Goal: Task Accomplishment & Management: Manage account settings

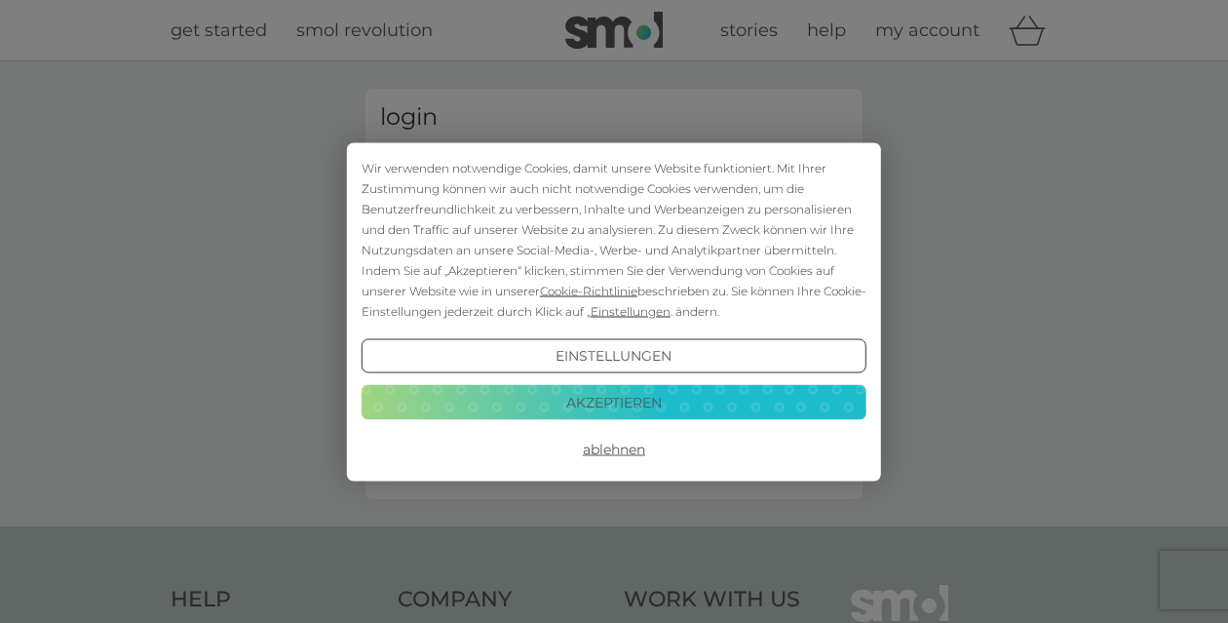
click at [665, 406] on button "Akzeptieren" at bounding box center [614, 402] width 505 height 35
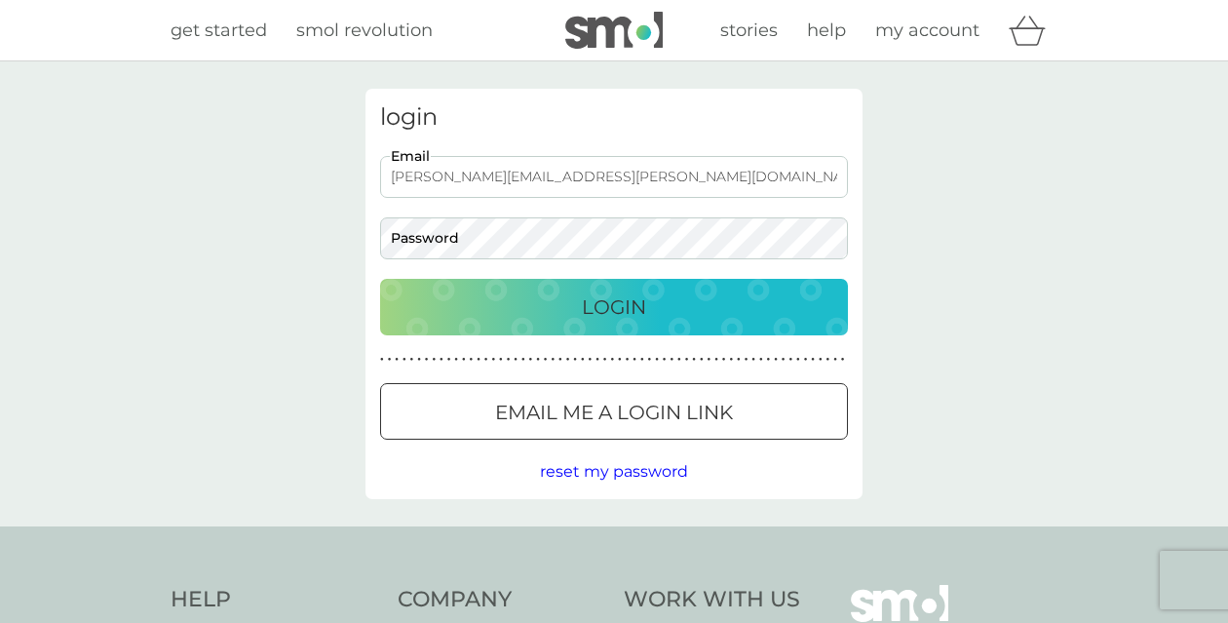
type input "[PERSON_NAME][EMAIL_ADDRESS][PERSON_NAME][DOMAIN_NAME]"
click at [593, 334] on div "login [PERSON_NAME][EMAIL_ADDRESS][PERSON_NAME][DOMAIN_NAME] Email Password Log…" at bounding box center [614, 294] width 497 height 410
click at [587, 311] on p "Login" at bounding box center [614, 306] width 64 height 31
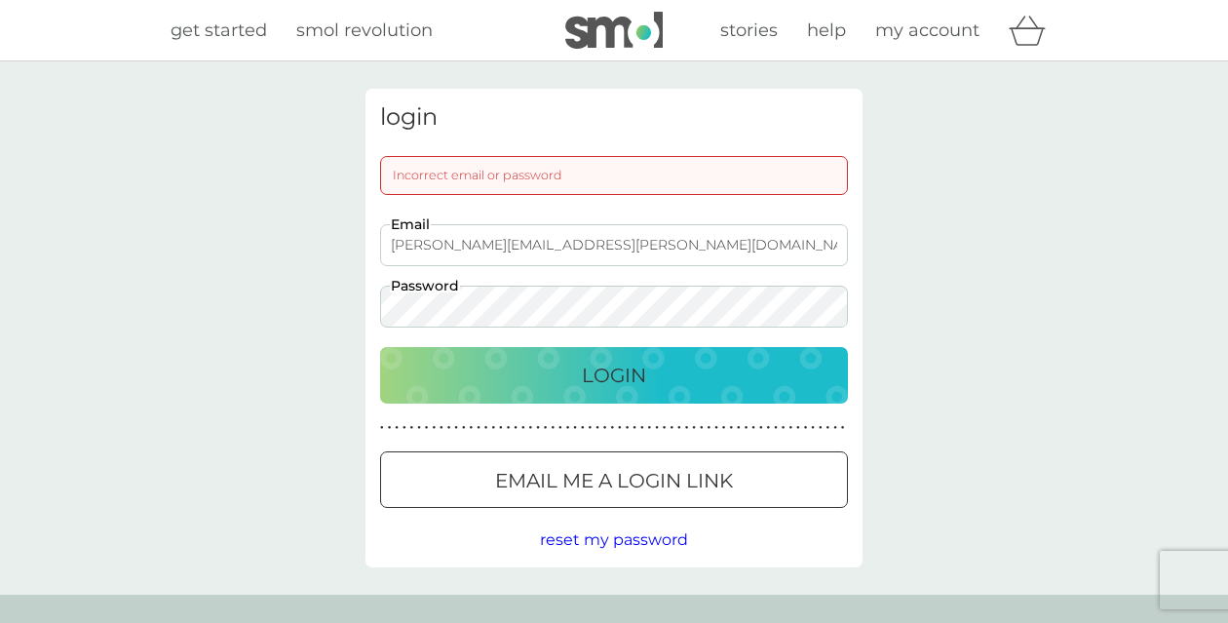
click at [594, 491] on p "Email me a login link" at bounding box center [614, 480] width 238 height 31
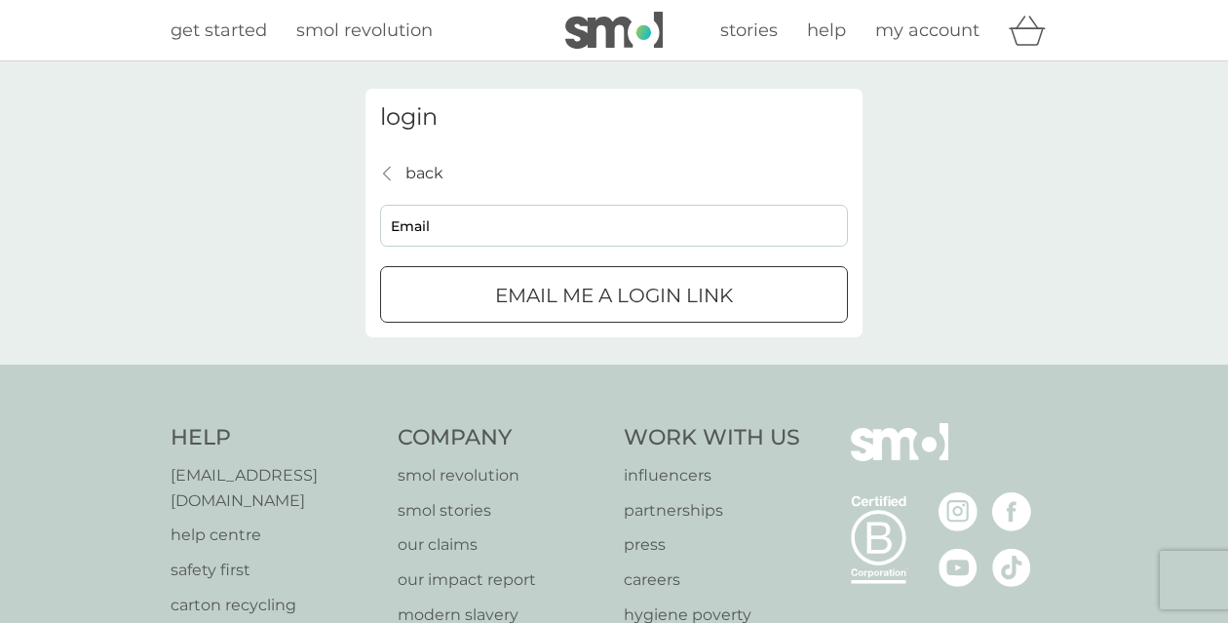
click at [553, 219] on input "Email" at bounding box center [614, 226] width 468 height 42
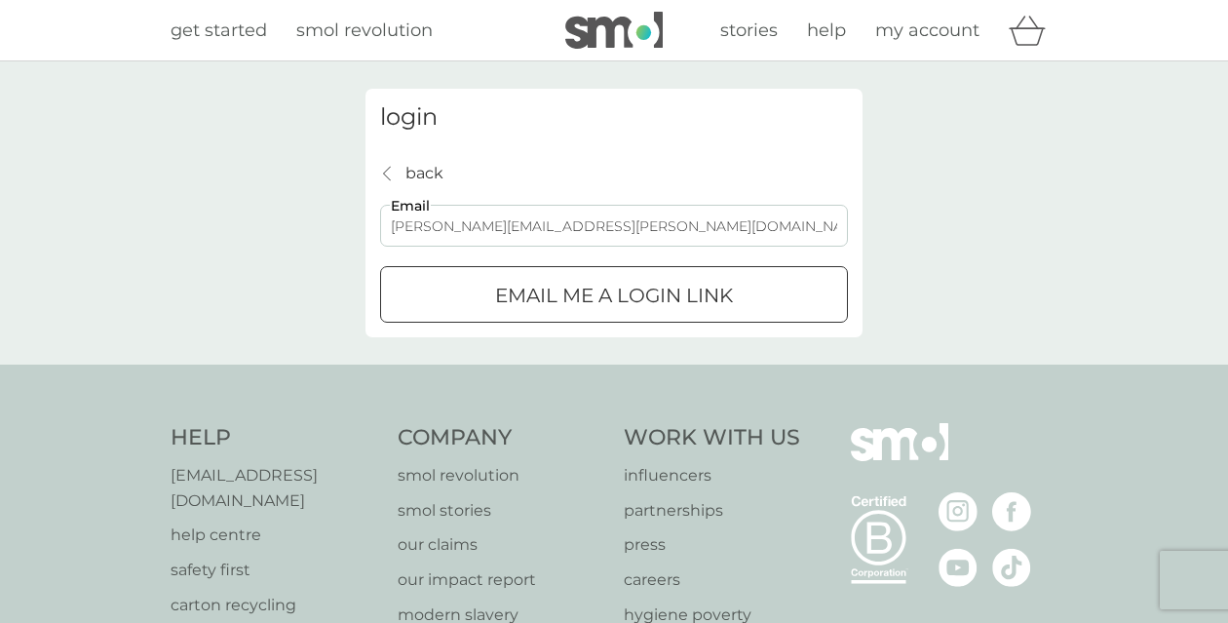
type input "[PERSON_NAME][EMAIL_ADDRESS][PERSON_NAME][DOMAIN_NAME]"
click at [614, 293] on button "Email me a login link" at bounding box center [614, 294] width 468 height 57
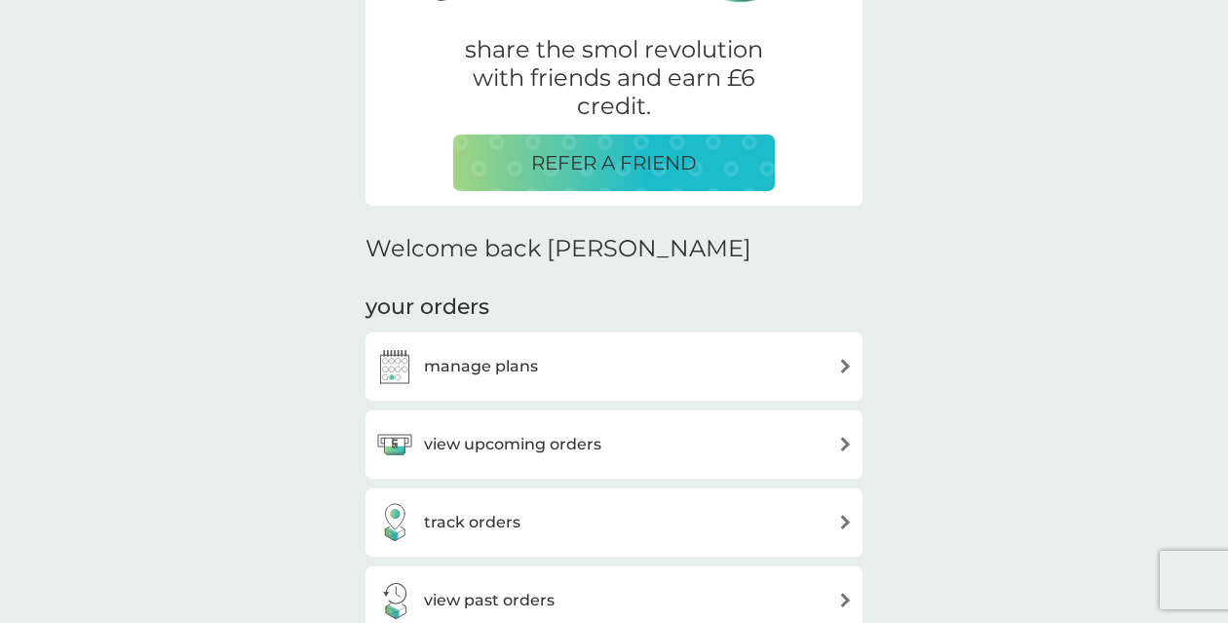
scroll to position [391, 0]
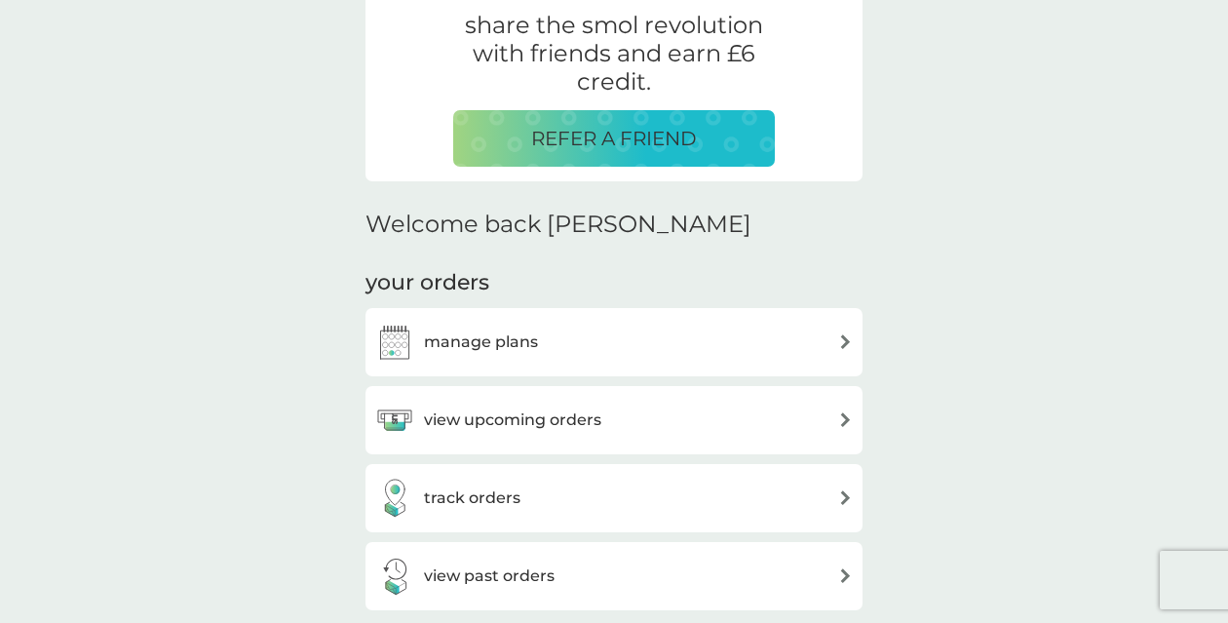
click at [845, 336] on img at bounding box center [845, 341] width 15 height 15
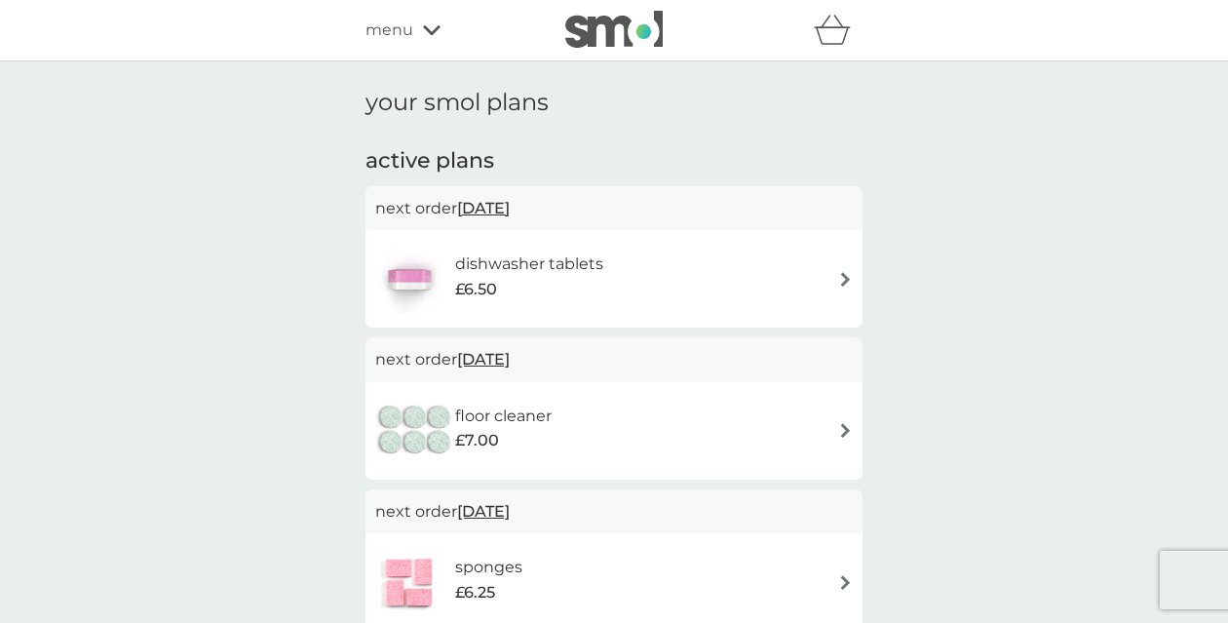
click at [848, 275] on img at bounding box center [845, 279] width 15 height 15
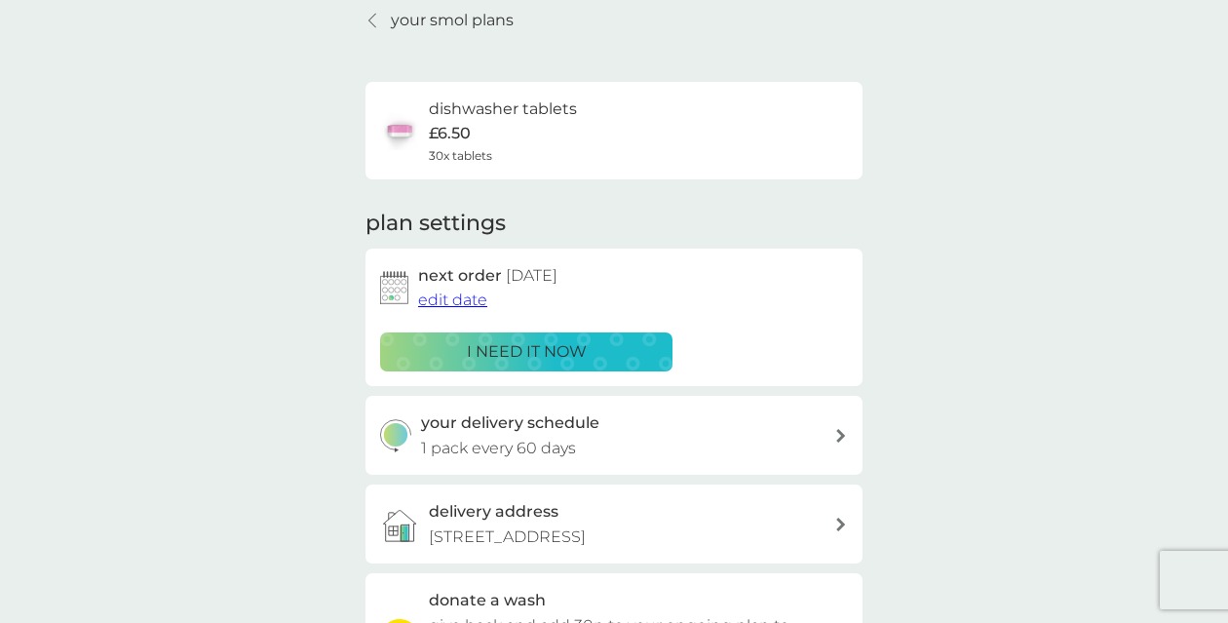
scroll to position [91, 0]
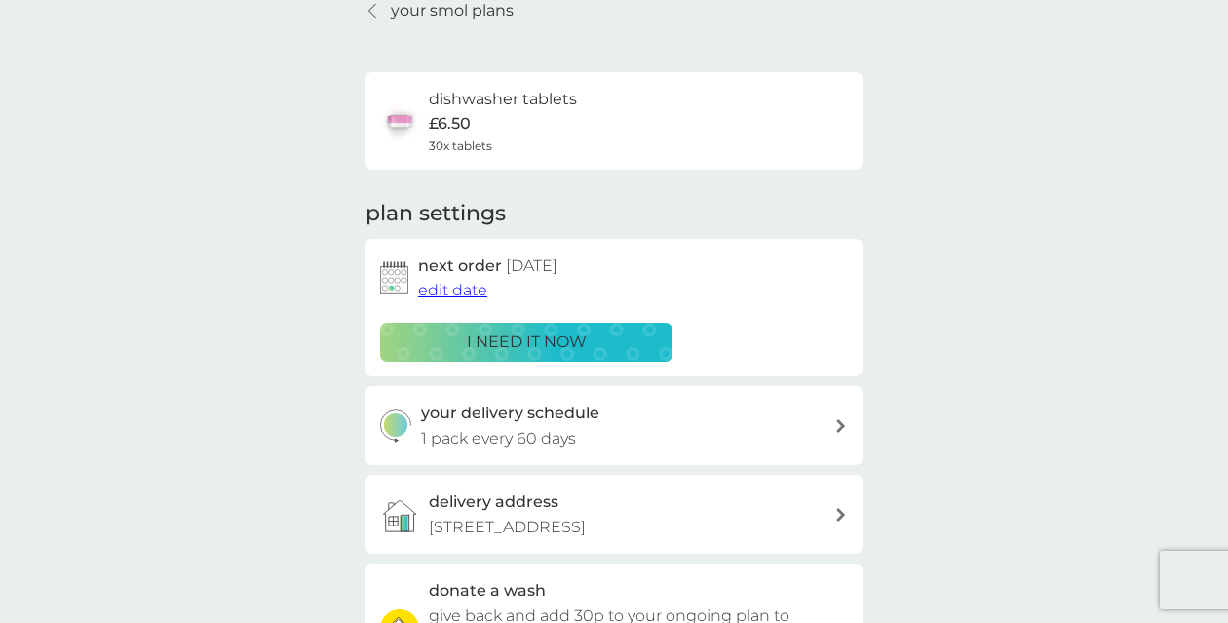
click at [469, 290] on span "edit date" at bounding box center [452, 290] width 69 height 19
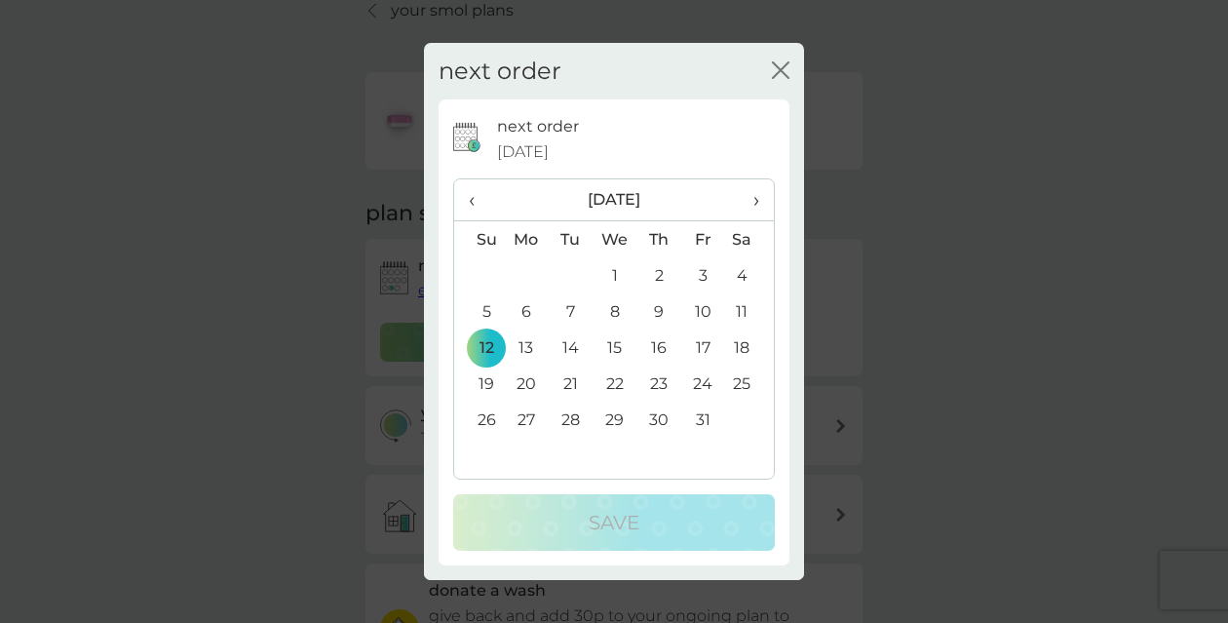
click at [759, 197] on span "›" at bounding box center [749, 199] width 19 height 41
click at [487, 346] on td "9" at bounding box center [479, 347] width 50 height 36
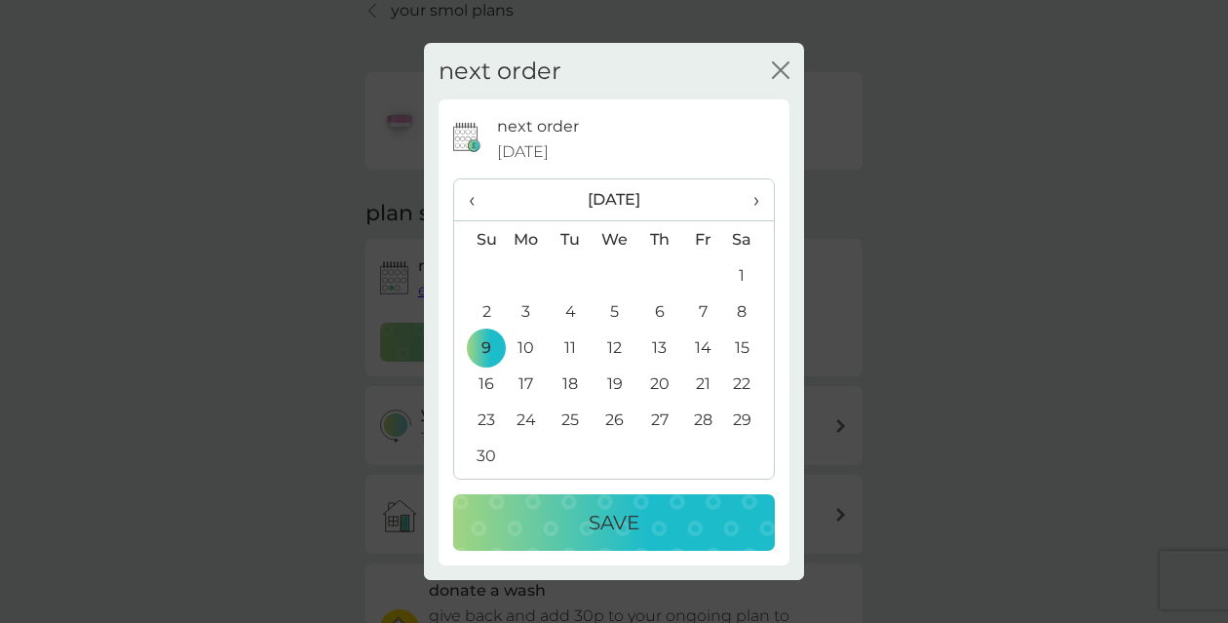
click at [567, 537] on div "Save" at bounding box center [614, 522] width 283 height 31
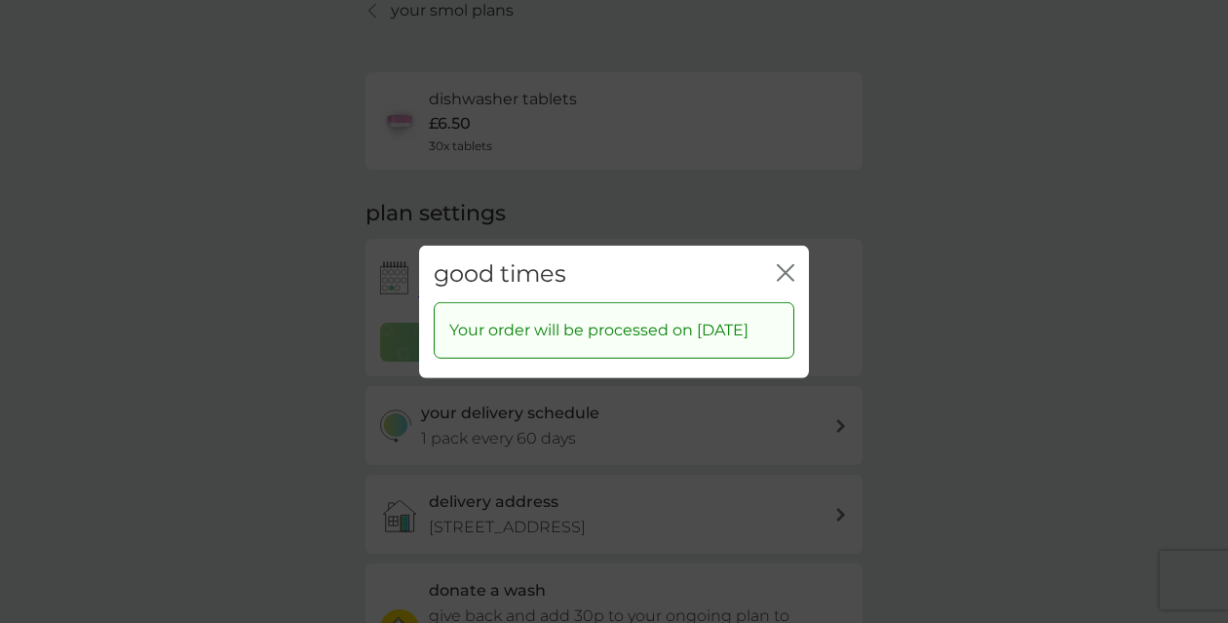
click at [785, 264] on icon "close" at bounding box center [782, 272] width 8 height 16
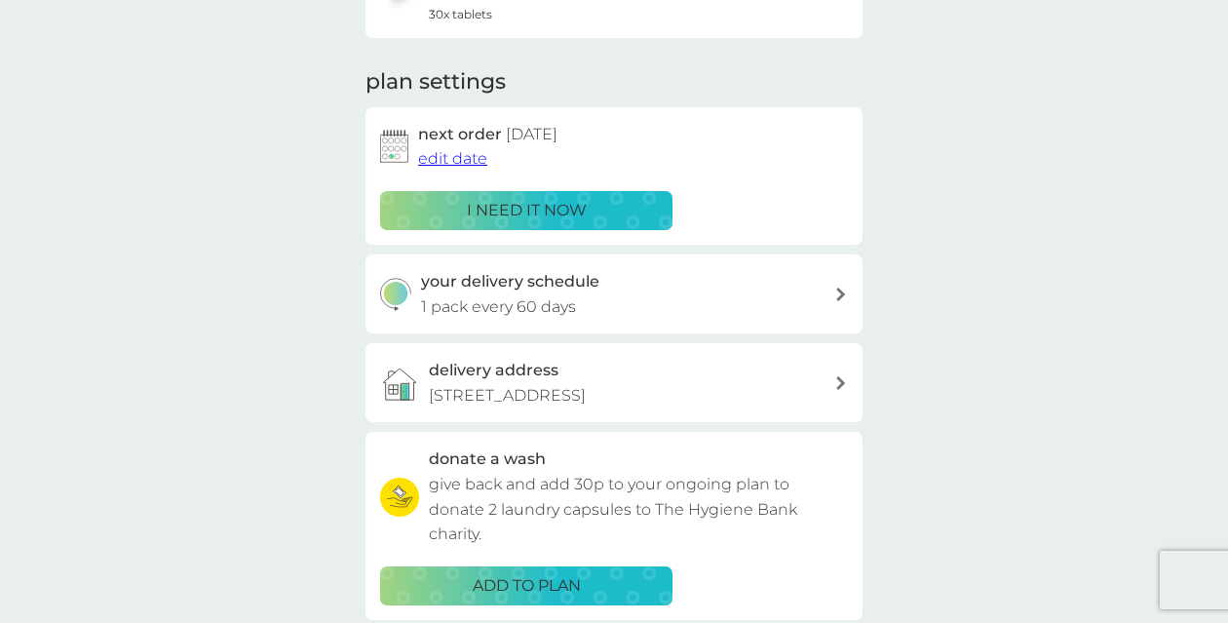
scroll to position [223, 0]
click at [840, 289] on icon at bounding box center [841, 294] width 10 height 14
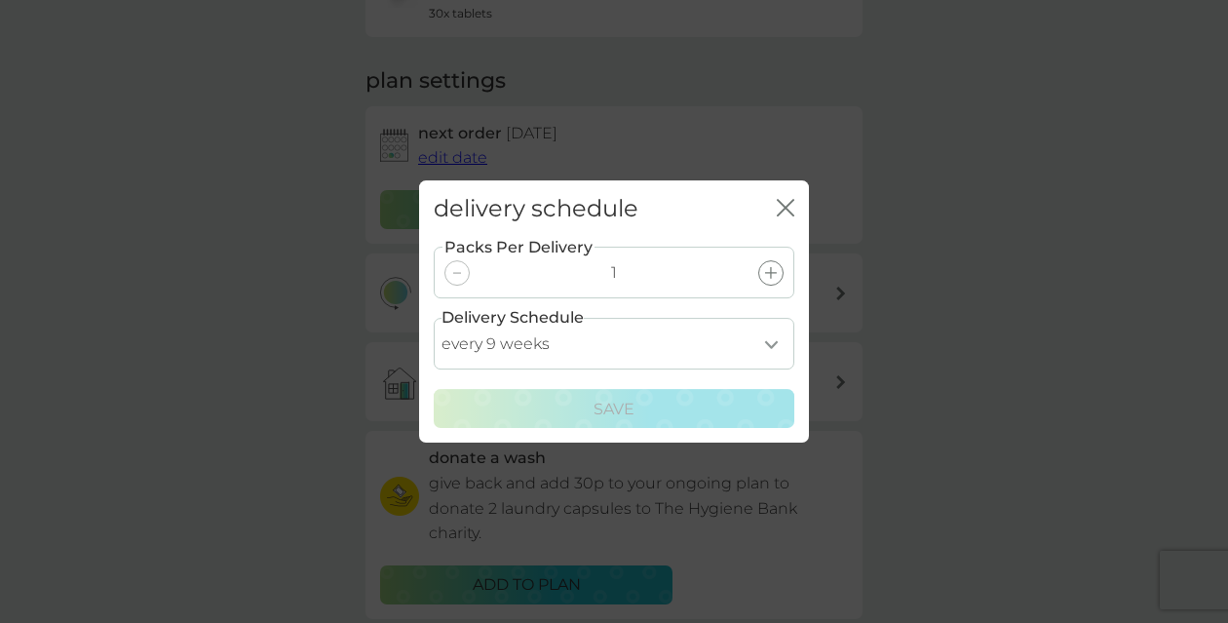
select select "84"
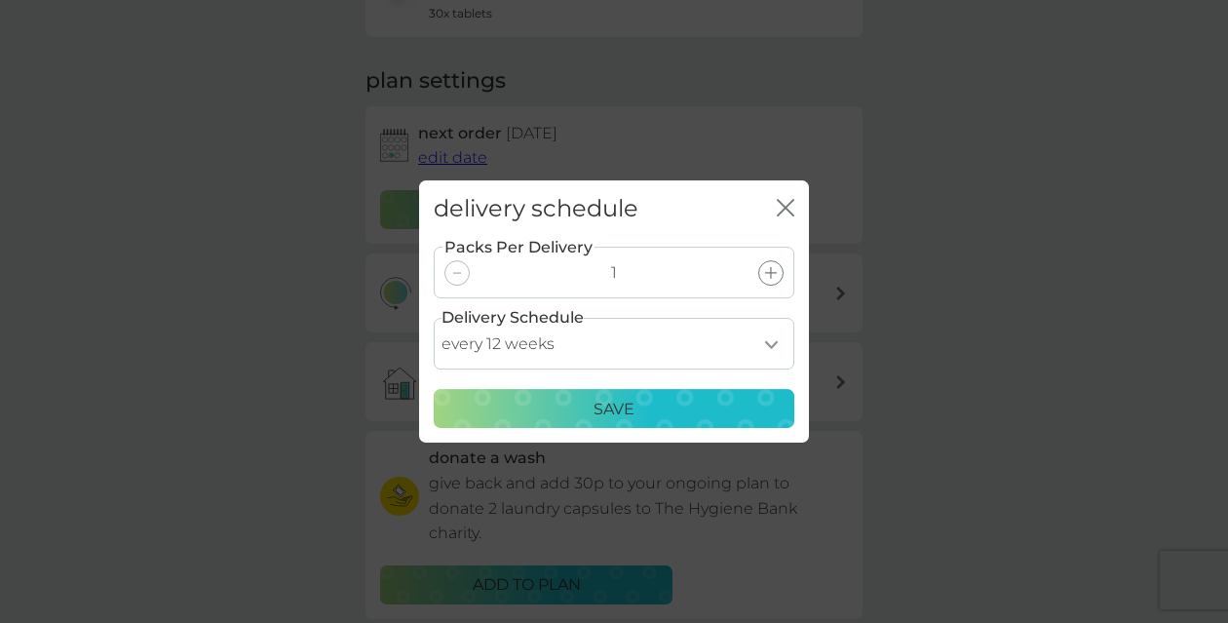
click at [622, 398] on p "Save" at bounding box center [614, 409] width 41 height 25
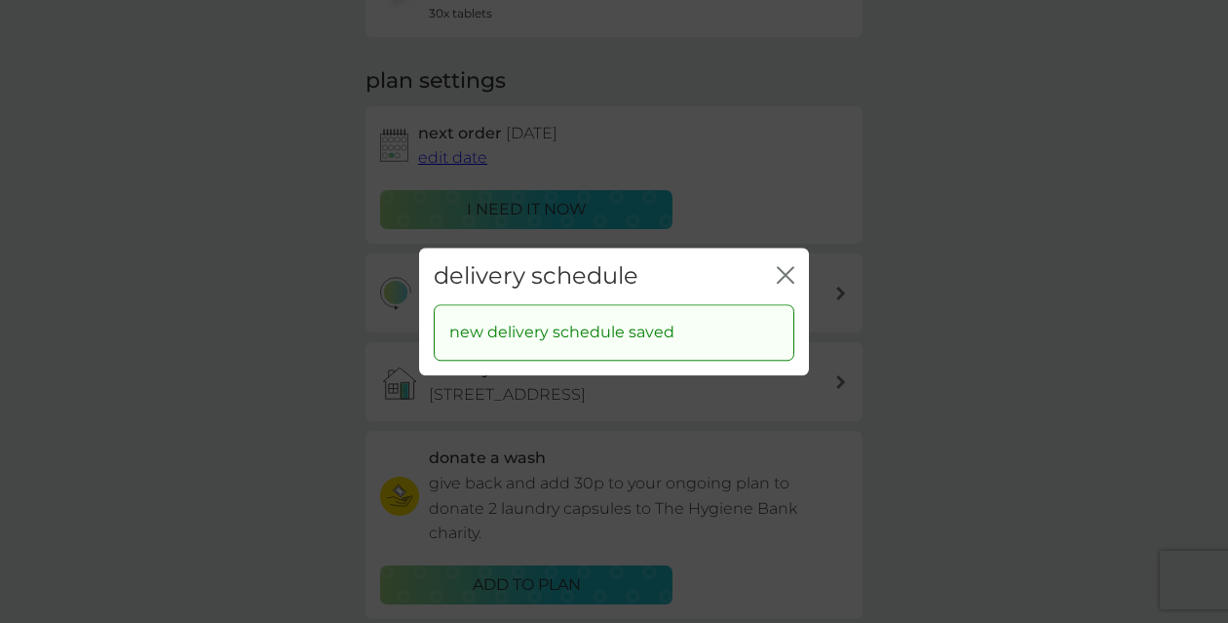
click at [789, 271] on icon "close" at bounding box center [786, 275] width 18 height 18
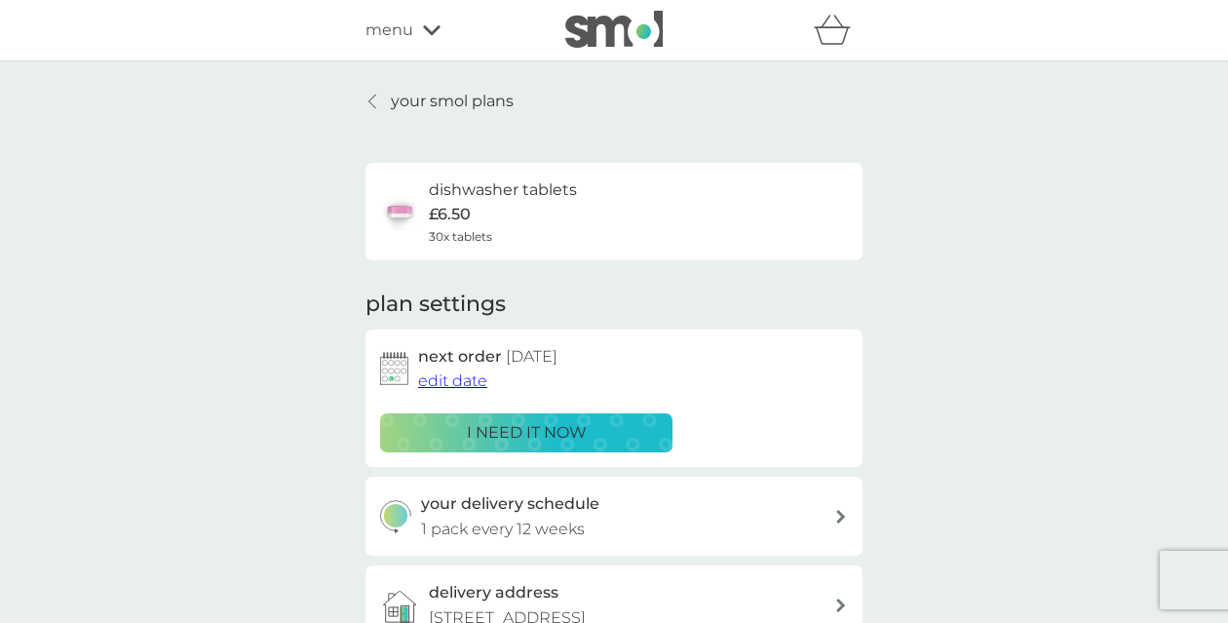
scroll to position [0, 0]
click at [372, 98] on icon at bounding box center [372, 102] width 8 height 16
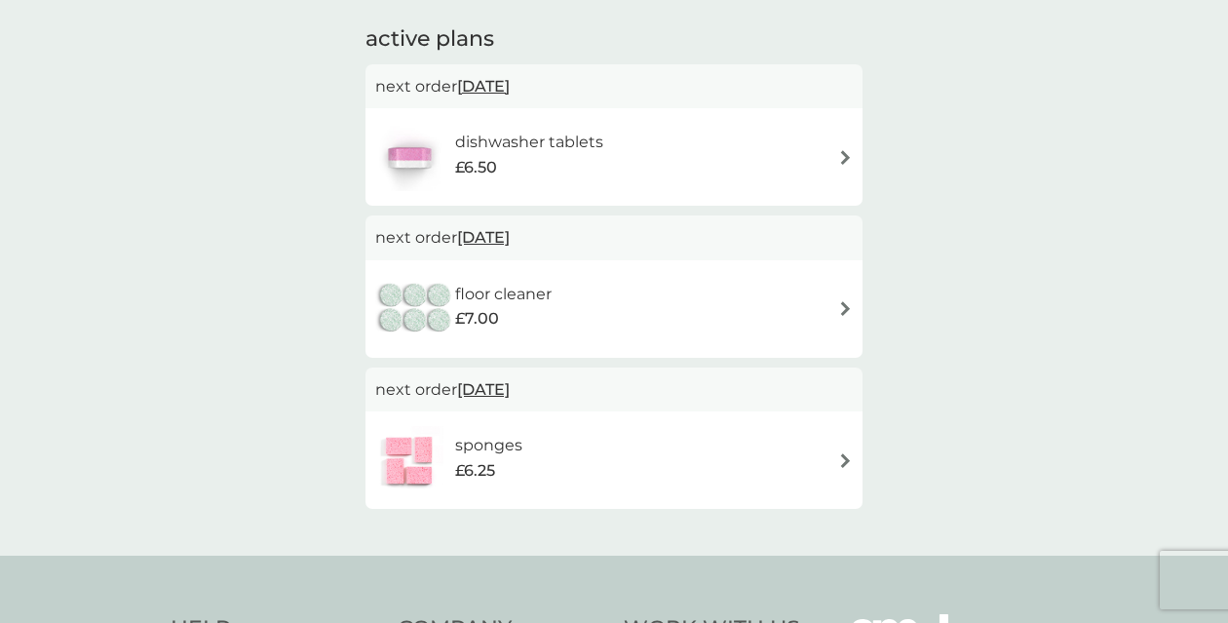
scroll to position [138, 0]
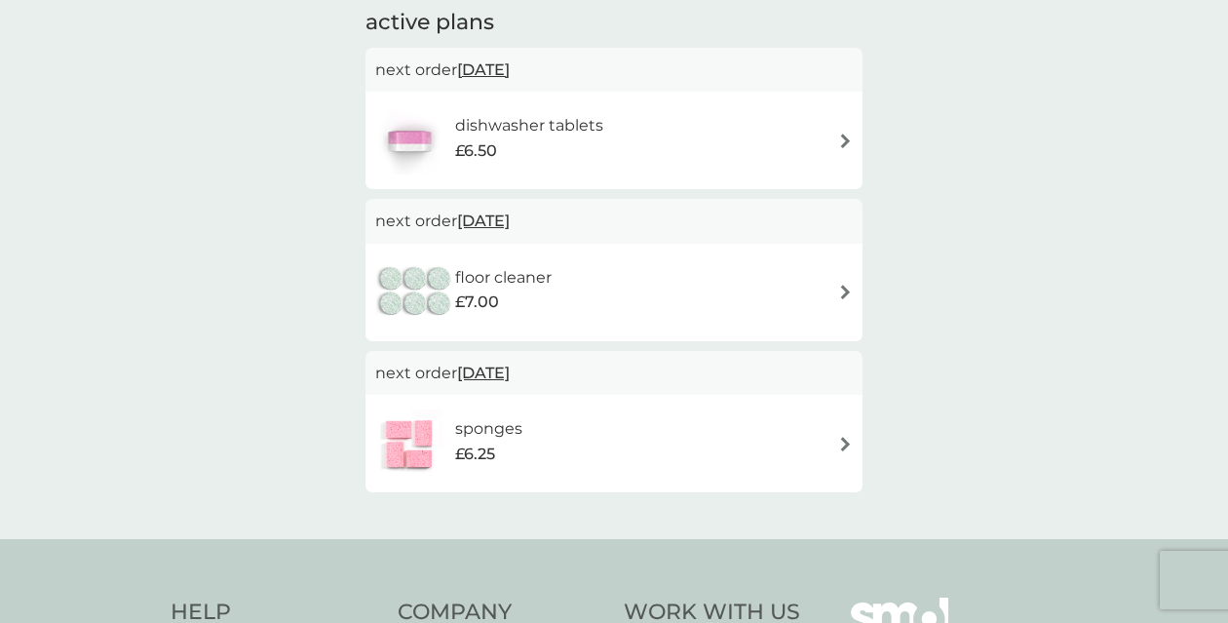
click at [844, 441] on img at bounding box center [845, 444] width 15 height 15
